Goal: Task Accomplishment & Management: Manage account settings

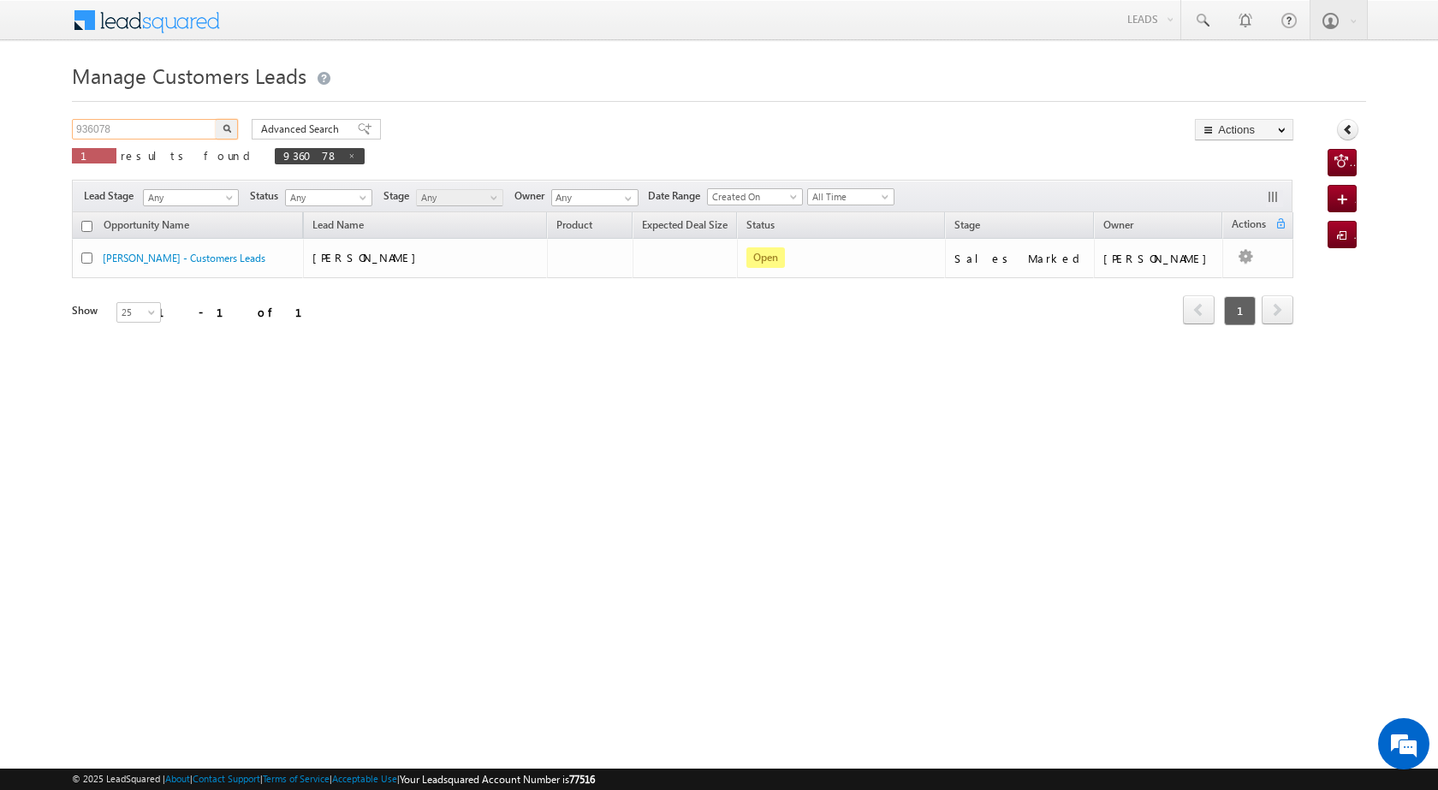
drag, startPoint x: 135, startPoint y: 129, endPoint x: 63, endPoint y: 129, distance: 71.9
click at [63, 129] on body "Menu Satyam Saroj sitar a2@ks erve." at bounding box center [719, 242] width 1438 height 485
paste input "29"
type input "936029"
click at [236, 130] on button "button" at bounding box center [227, 129] width 22 height 21
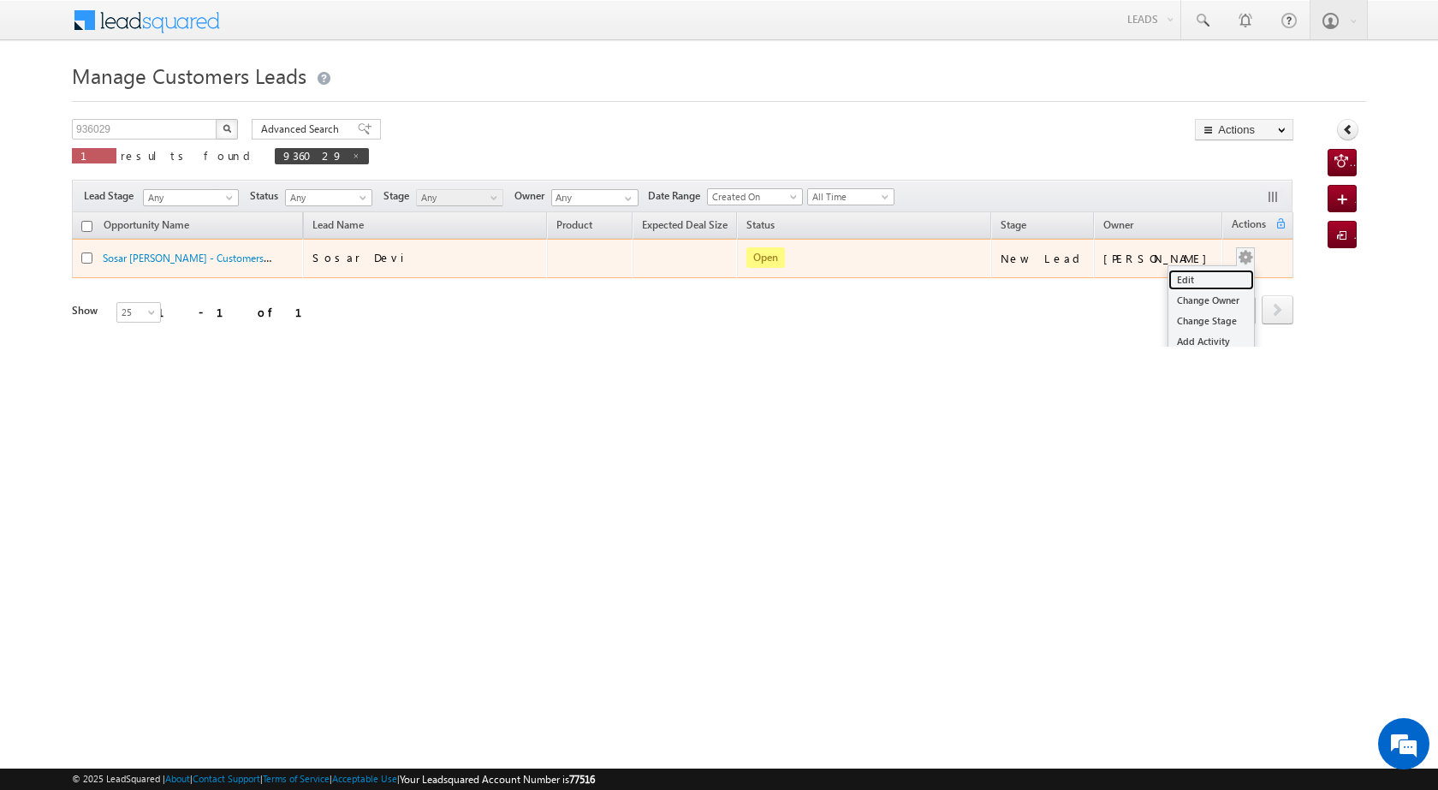
click at [1210, 273] on link "Edit" at bounding box center [1212, 280] width 86 height 21
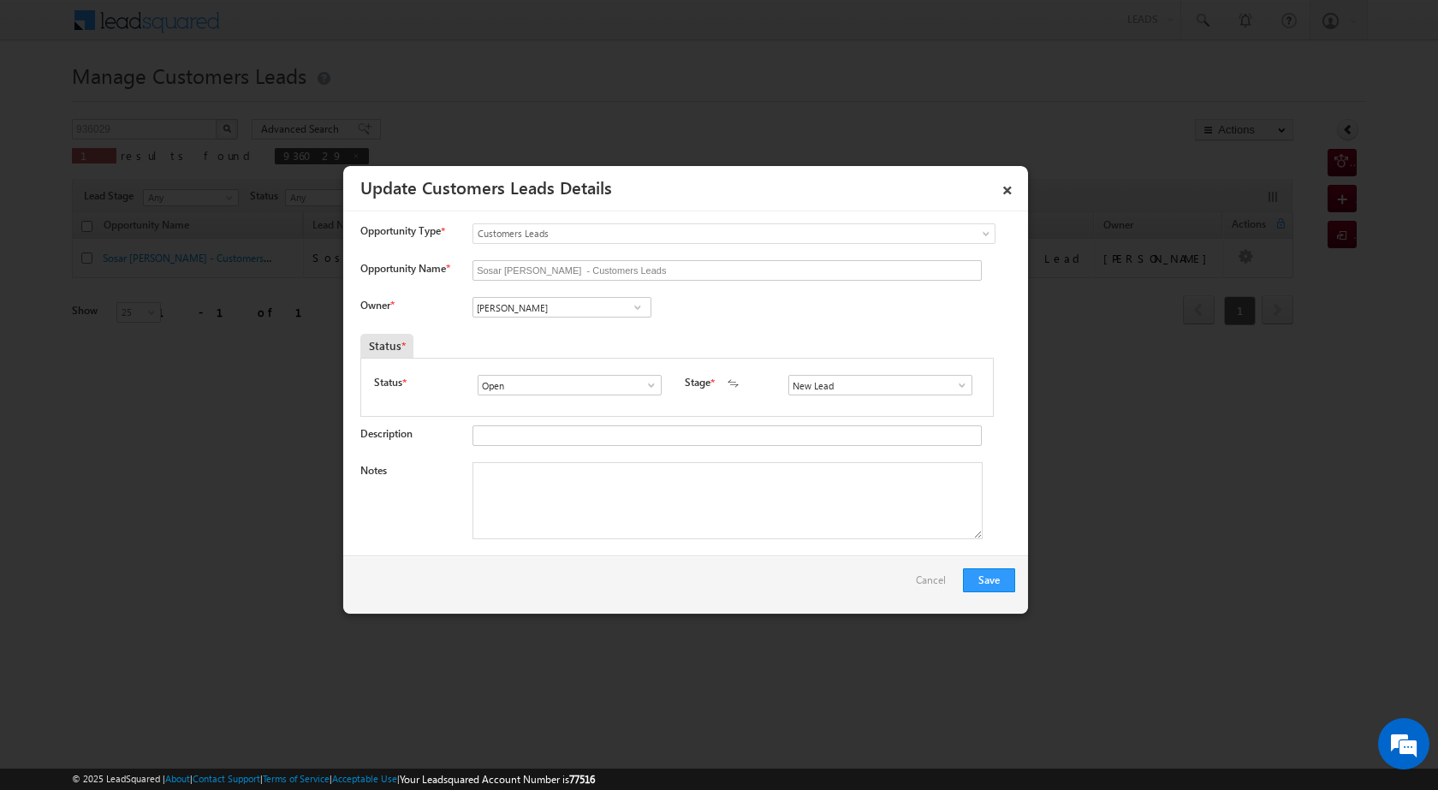
click at [637, 301] on span at bounding box center [637, 307] width 17 height 14
type input "A"
click at [592, 328] on link "Kleram Rabari kleram.rabari@sgrlimited.in" at bounding box center [562, 334] width 179 height 33
type input "Kleram Rabari"
click at [643, 526] on textarea "Notes" at bounding box center [728, 500] width 510 height 77
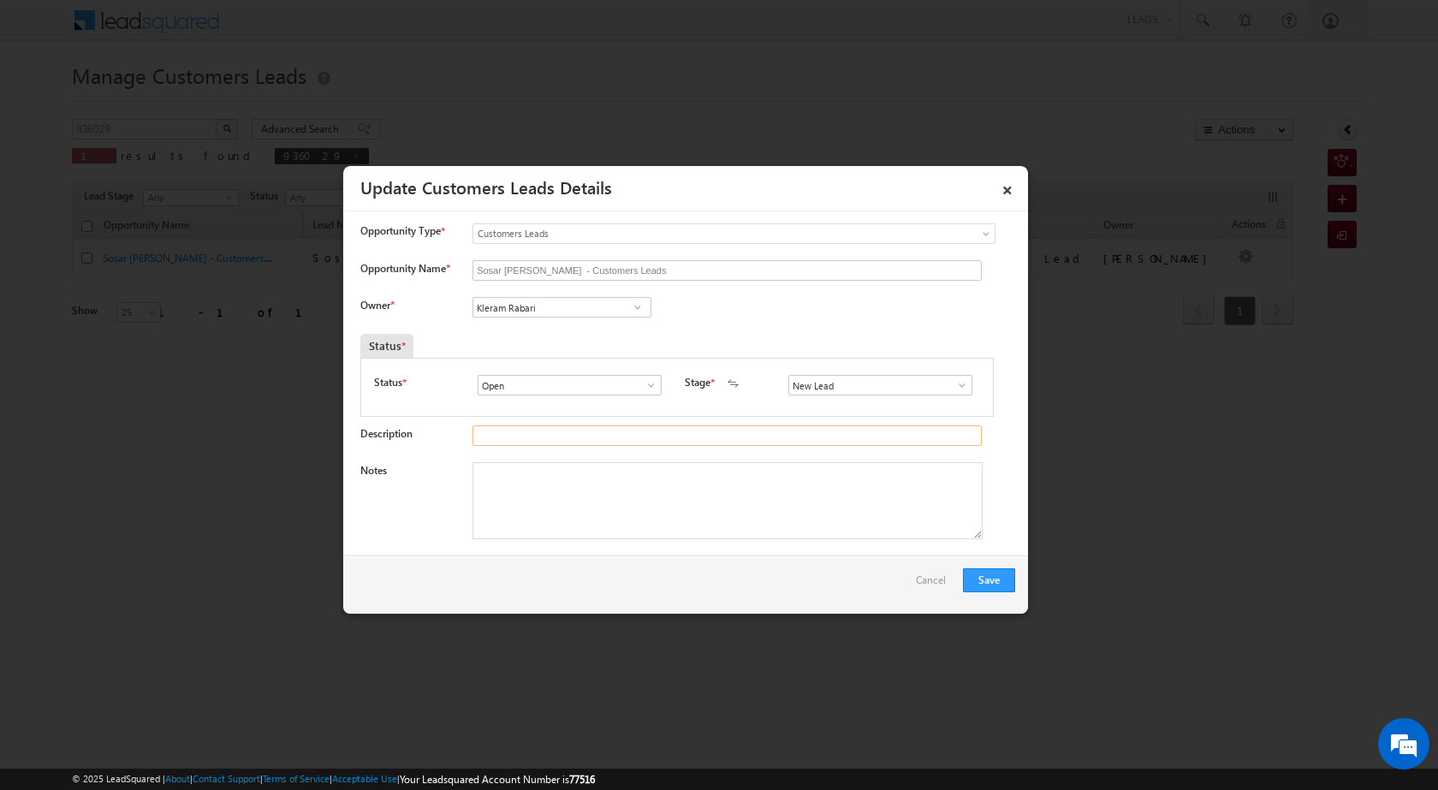
click at [674, 437] on input "Description" at bounding box center [727, 435] width 509 height 21
click at [699, 494] on textarea "Notes" at bounding box center [728, 500] width 510 height 77
click at [588, 480] on textarea "Notes" at bounding box center [728, 500] width 510 height 77
paste textarea "mathura lal bhilawara bhai name sattu lal visit shedule by 1/10/2025 cx toup ne…"
type textarea "mathura lal bhilawara bhai name sattu lal visit shedule by 1/10/2025 cx toup ne…"
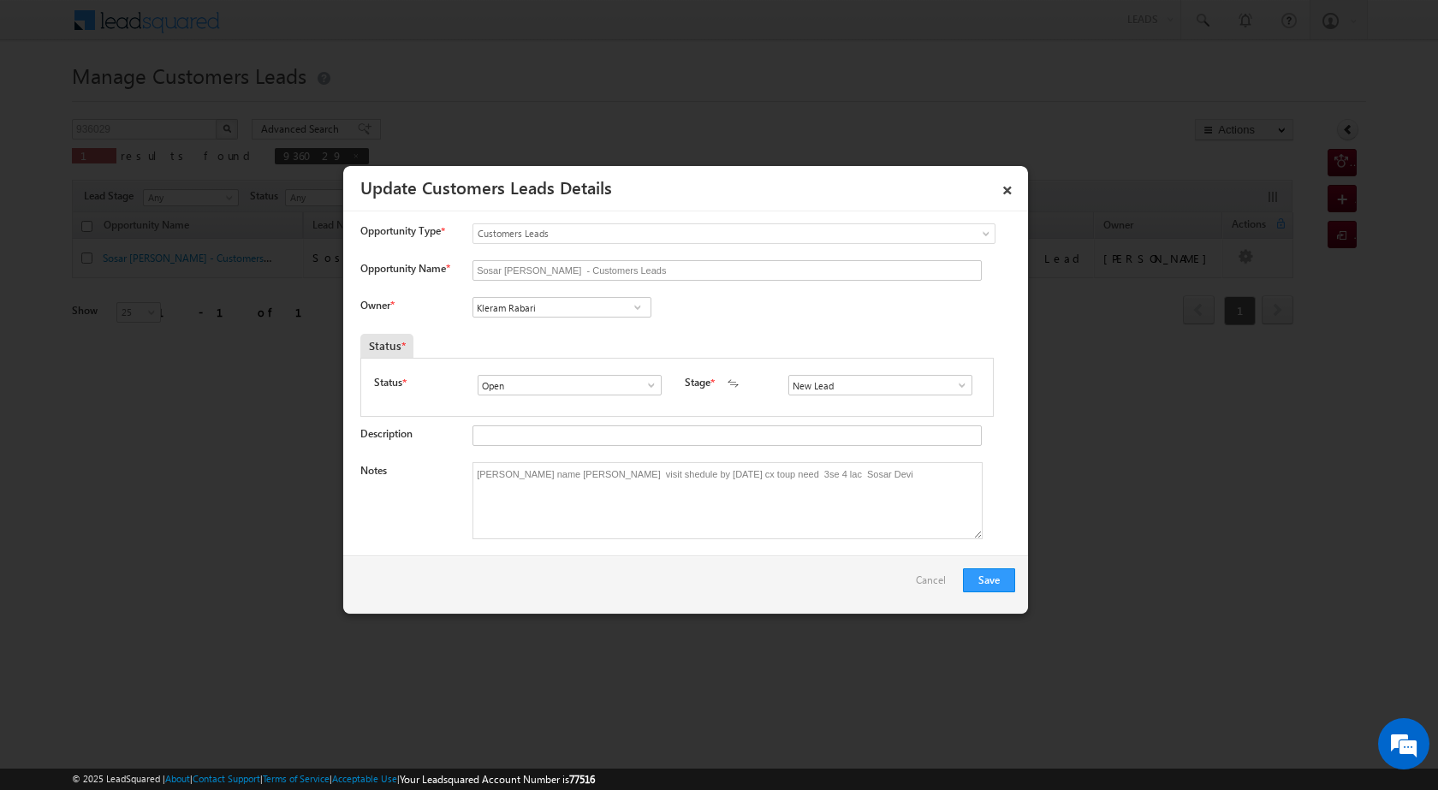
click at [954, 381] on span at bounding box center [962, 385] width 17 height 14
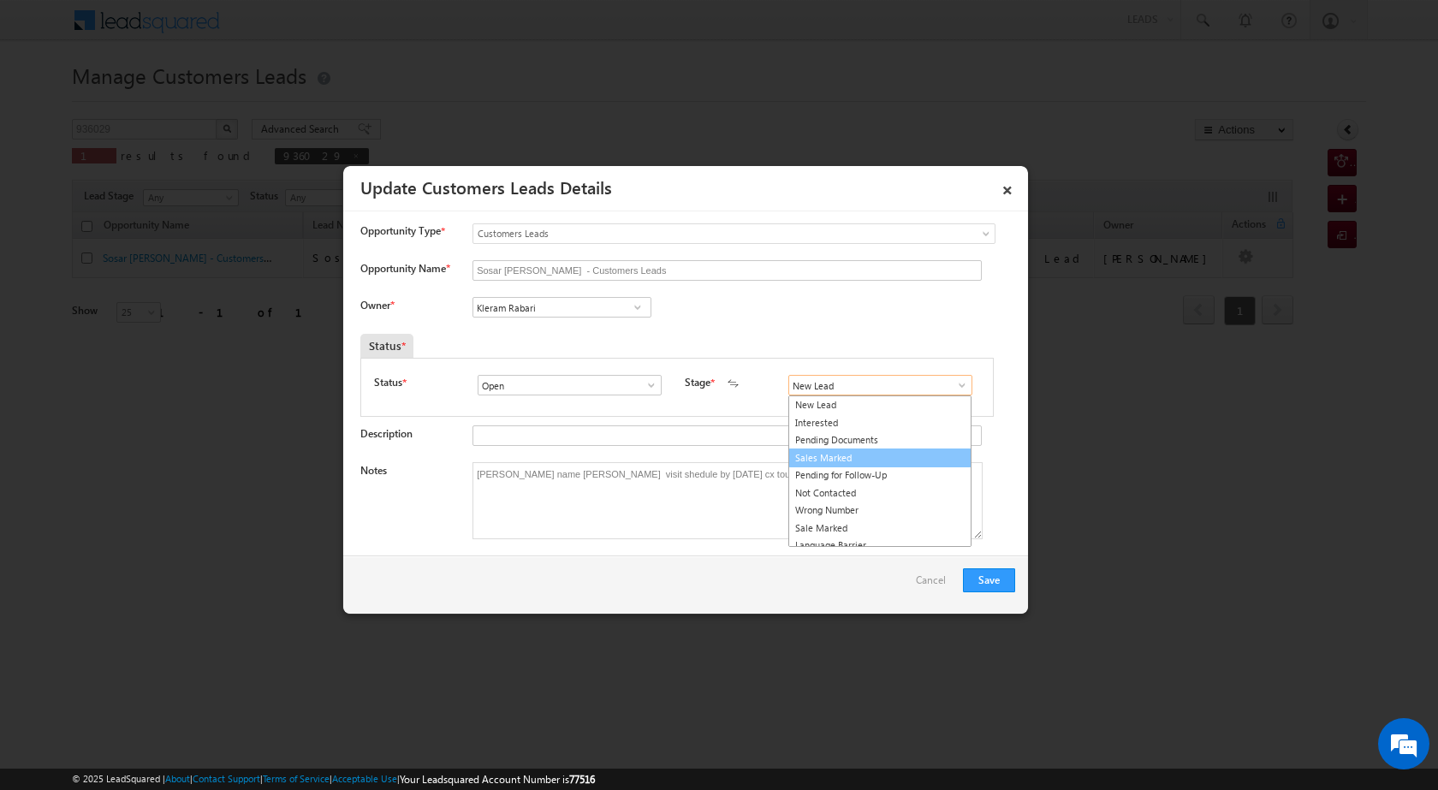
click at [911, 461] on link "Sales Marked" at bounding box center [879, 459] width 183 height 20
type input "Sales Marked"
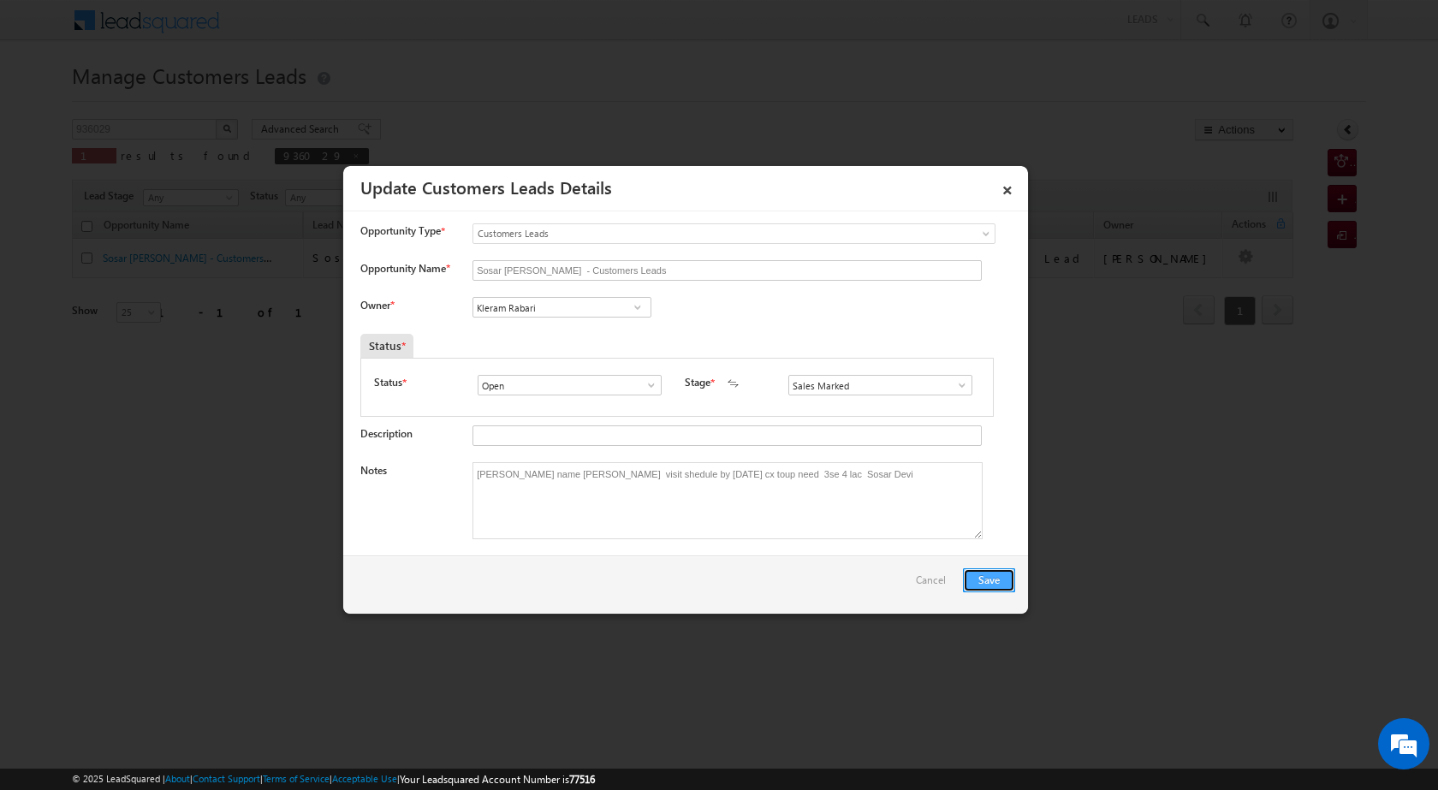
click at [993, 580] on button "Save" at bounding box center [989, 580] width 52 height 24
